Goal: Task Accomplishment & Management: Manage account settings

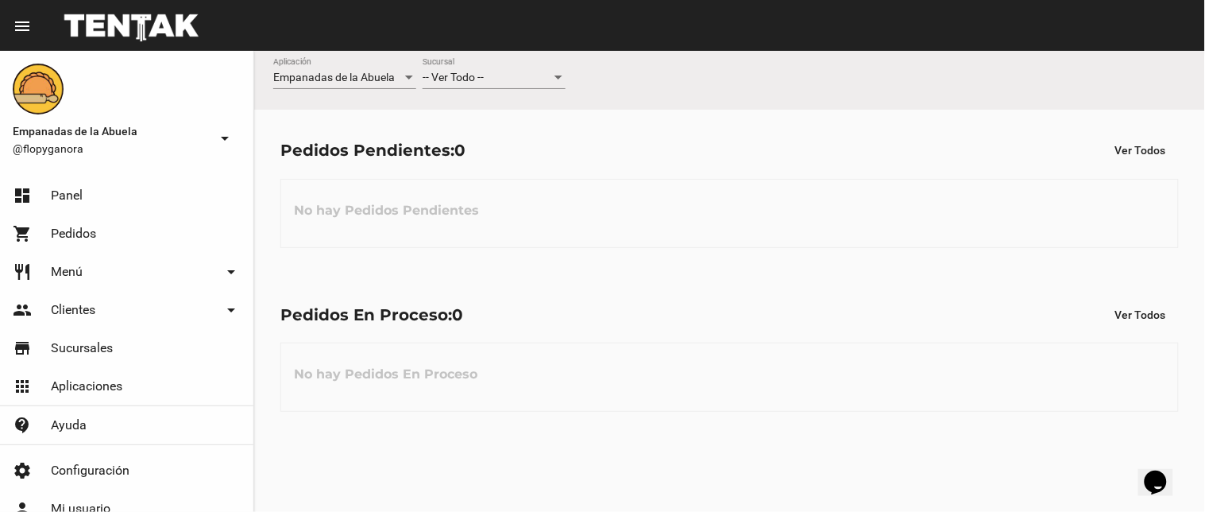
click at [508, 78] on div "-- Ver Todo --" at bounding box center [487, 77] width 129 height 13
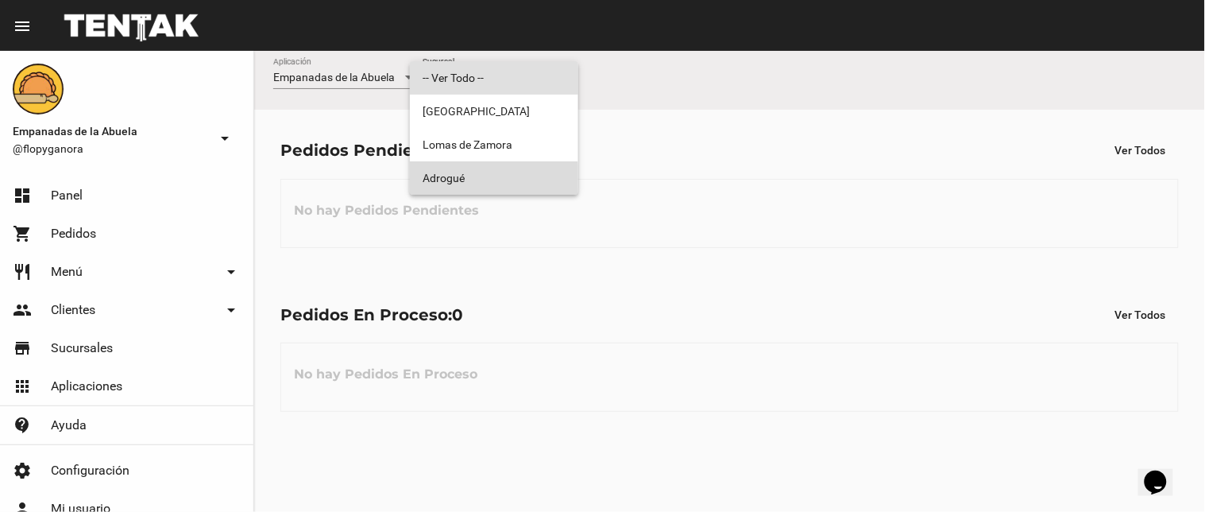
click at [491, 180] on span "Adrogué" at bounding box center [494, 177] width 143 height 33
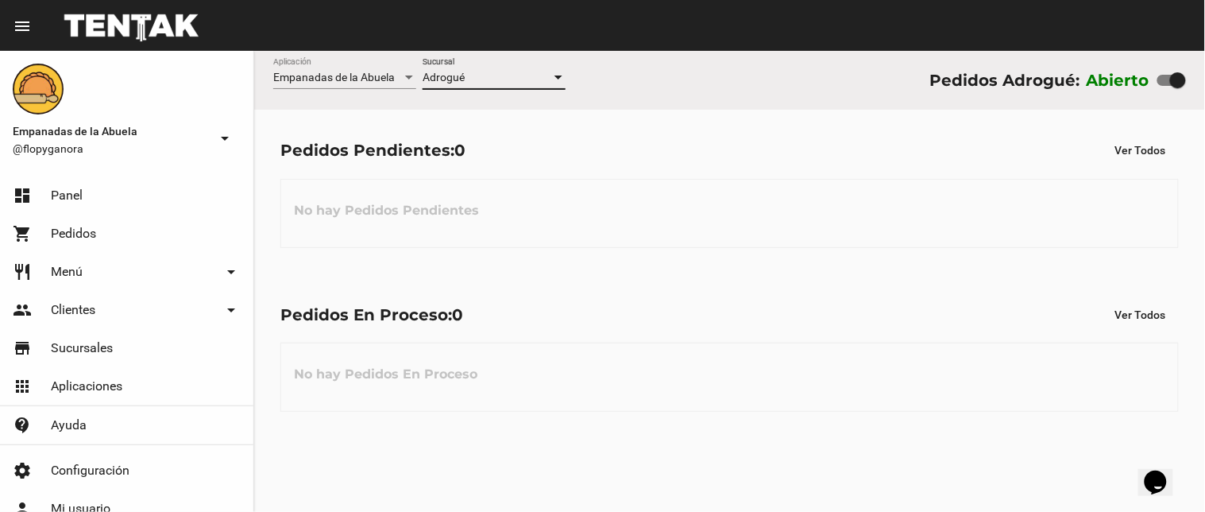
click at [1164, 71] on label at bounding box center [1171, 80] width 29 height 19
click at [1165, 86] on input "checkbox" at bounding box center [1165, 86] width 1 height 1
checkbox input "false"
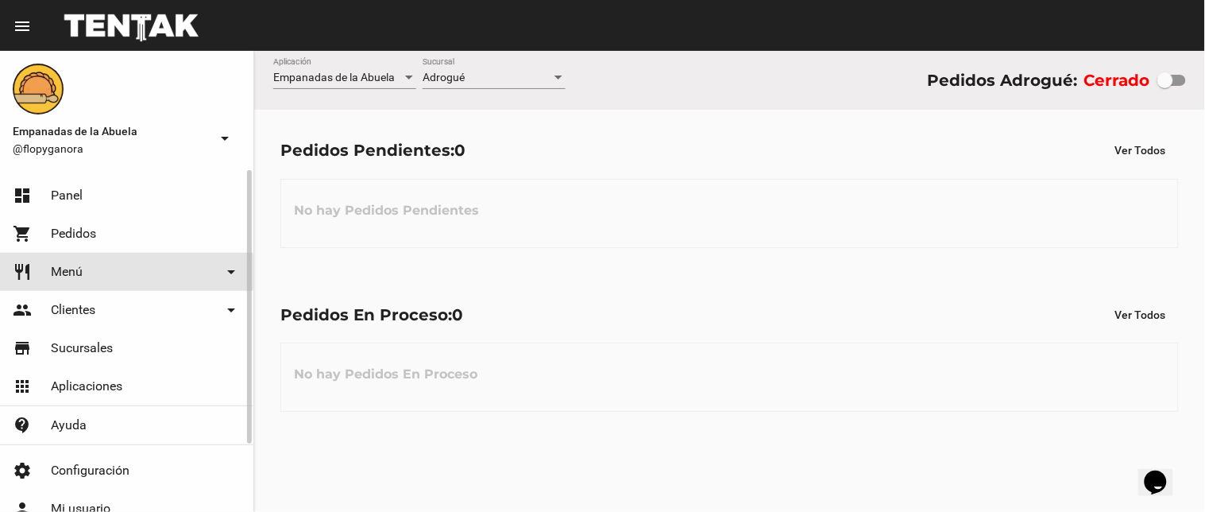
click at [62, 272] on span "Menú" at bounding box center [67, 272] width 32 height 16
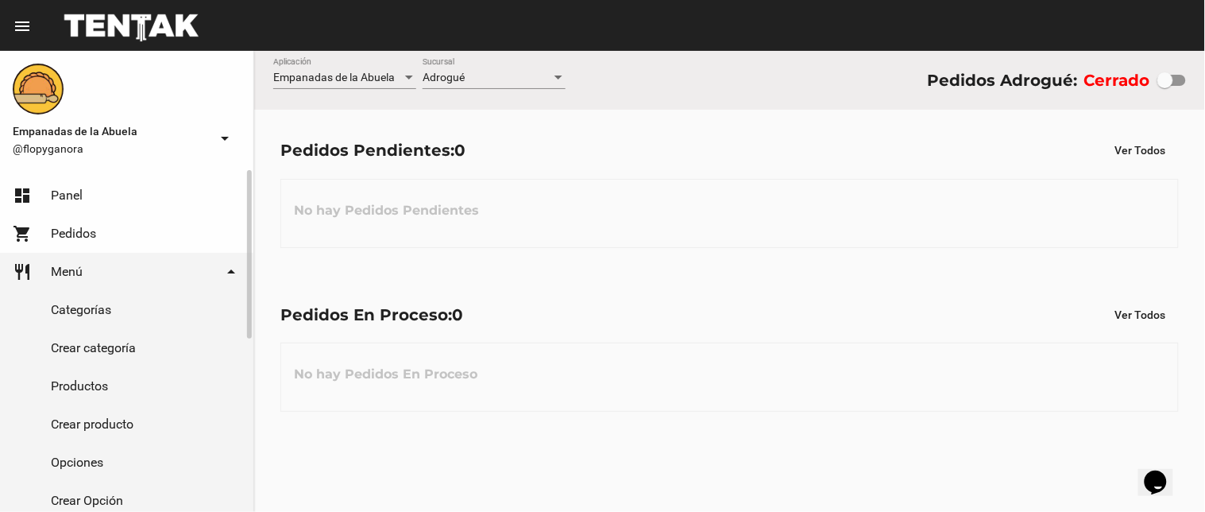
click at [67, 241] on span "Pedidos" at bounding box center [73, 234] width 45 height 16
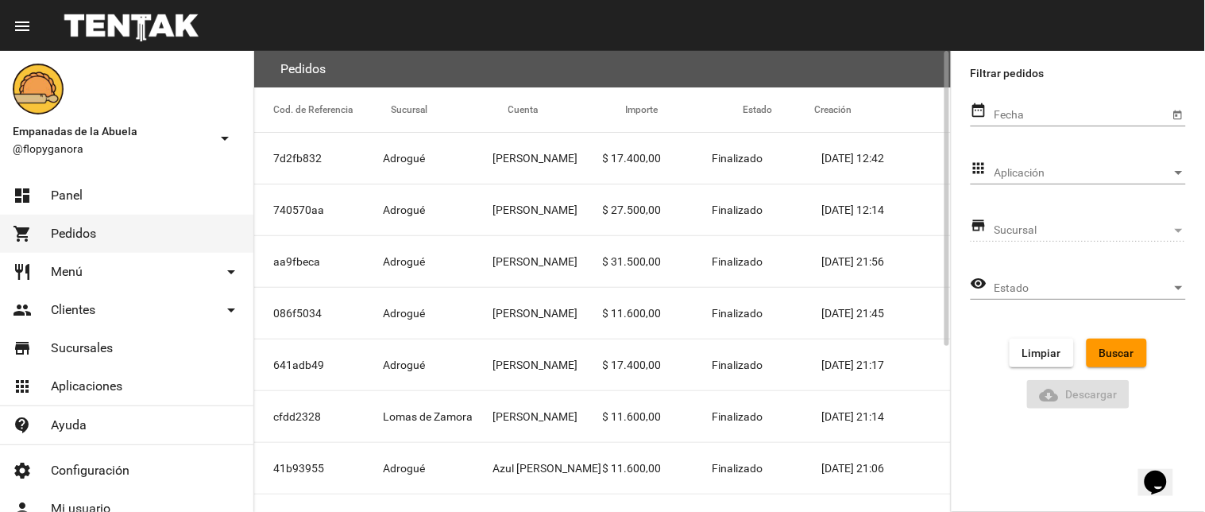
click at [666, 218] on mat-cell "$ 27.500,00" at bounding box center [658, 209] width 110 height 51
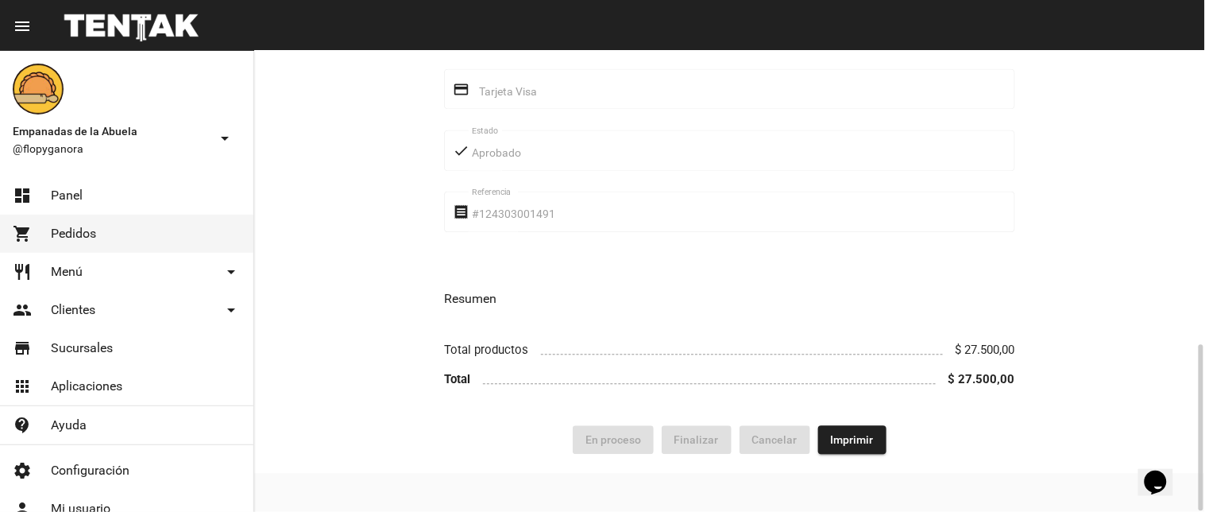
scroll to position [180, 0]
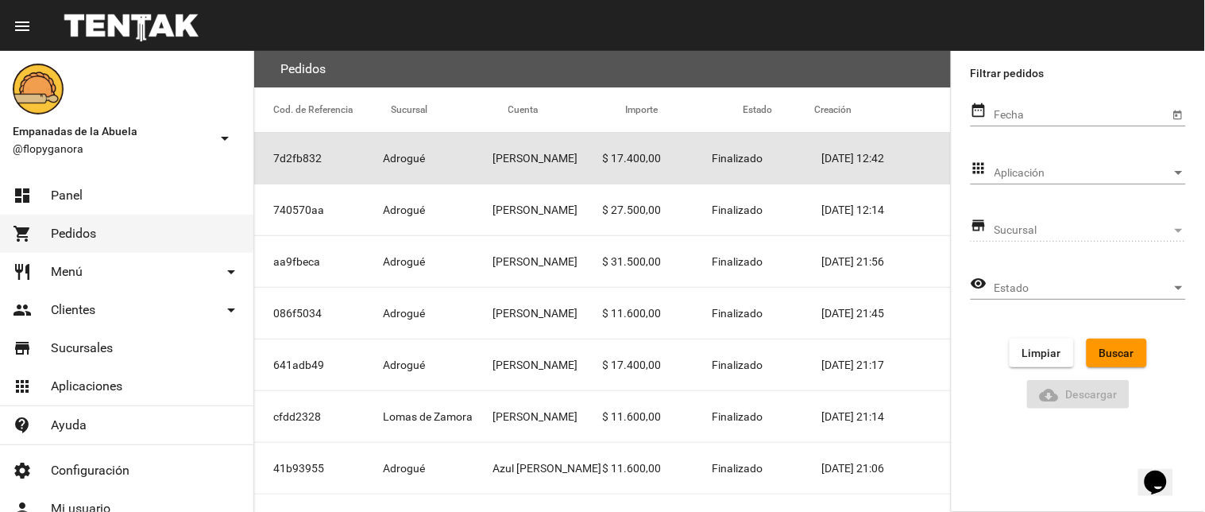
click at [758, 154] on span "Finalizado" at bounding box center [738, 158] width 51 height 16
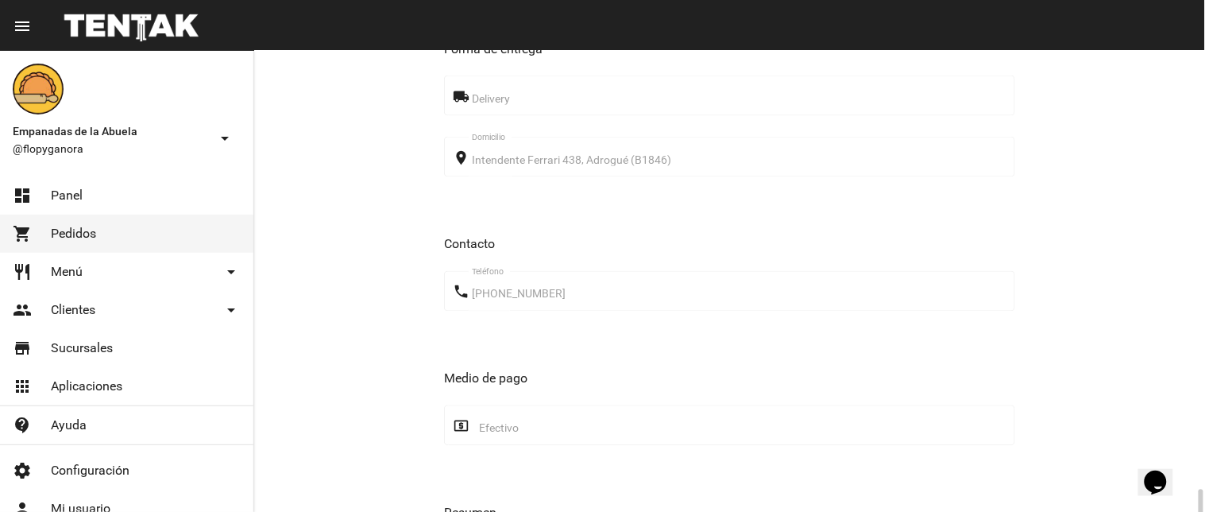
scroll to position [850, 0]
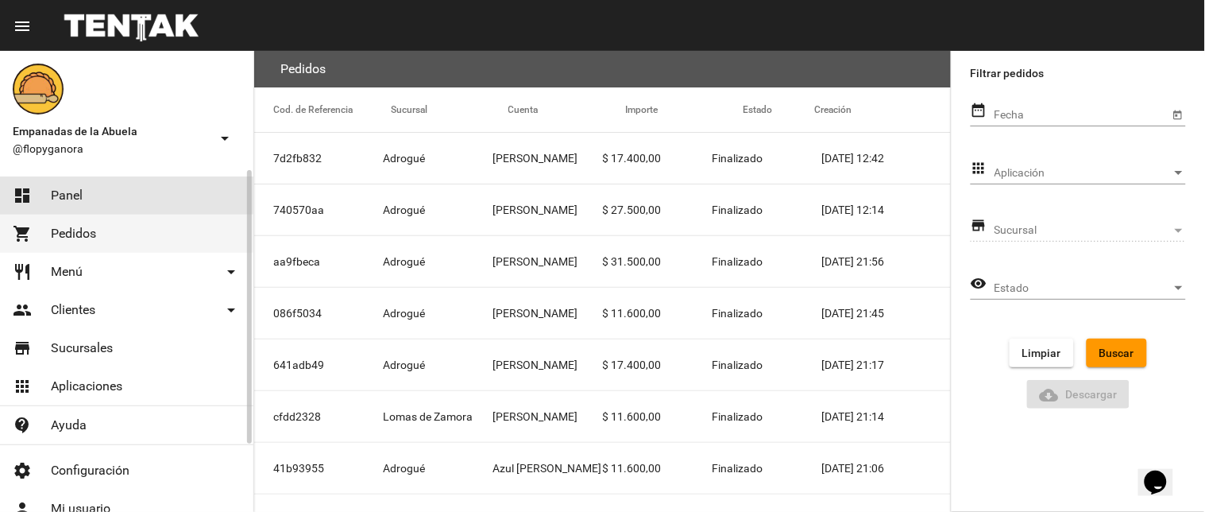
click at [106, 197] on link "dashboard Panel" at bounding box center [126, 195] width 253 height 38
